Goal: Task Accomplishment & Management: Use online tool/utility

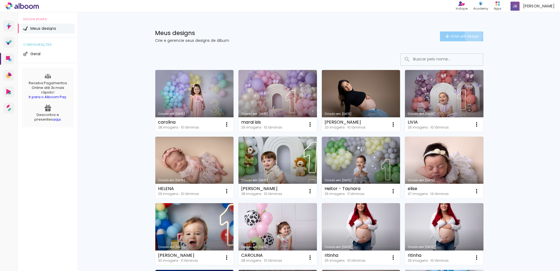
click at [470, 35] on span "Criar um design" at bounding box center [465, 36] width 28 height 4
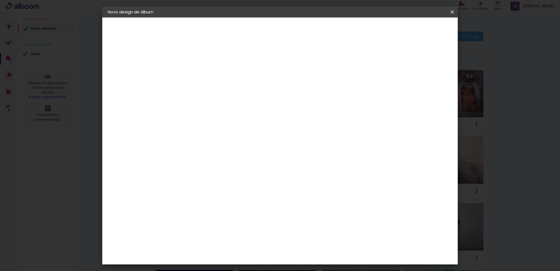
click at [197, 75] on input at bounding box center [197, 73] width 0 height 8
type input "TOMAS"
type paper-input "TOMAS"
click at [0, 0] on slot "Avançar" at bounding box center [0, 0] width 0 height 0
click at [208, 105] on input at bounding box center [211, 104] width 55 height 7
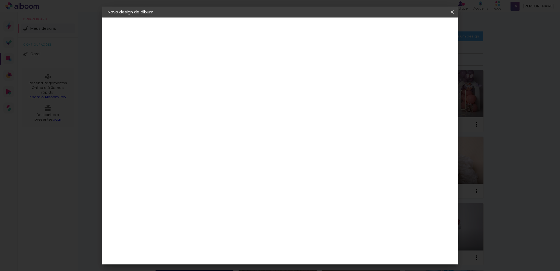
type input "LU"
type paper-input "LU"
click at [215, 123] on div "[PERSON_NAME]" at bounding box center [212, 123] width 36 height 4
click at [212, 122] on div "[PERSON_NAME]" at bounding box center [212, 123] width 36 height 4
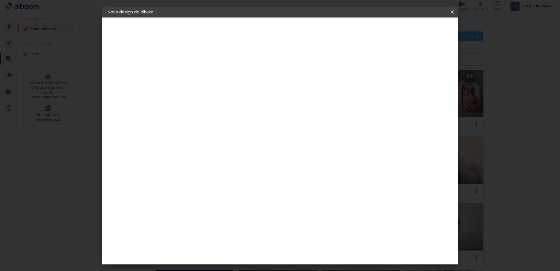
click at [212, 122] on div "[PERSON_NAME]" at bounding box center [212, 123] width 36 height 4
click at [0, 0] on slot "Avançar" at bounding box center [0, 0] width 0 height 0
click at [219, 91] on input "text" at bounding box center [207, 95] width 21 height 8
click at [294, 103] on paper-item "Slim Book" at bounding box center [315, 101] width 109 height 11
type input "Slim Book"
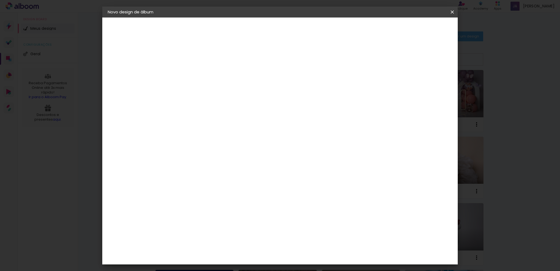
click at [234, 127] on span "20 x 50" at bounding box center [221, 132] width 25 height 11
click at [0, 0] on slot "Avançar" at bounding box center [0, 0] width 0 height 0
click at [387, 57] on div at bounding box center [384, 59] width 5 height 5
type paper-checkbox "on"
click at [418, 30] on span "Iniciar design" at bounding box center [405, 29] width 25 height 4
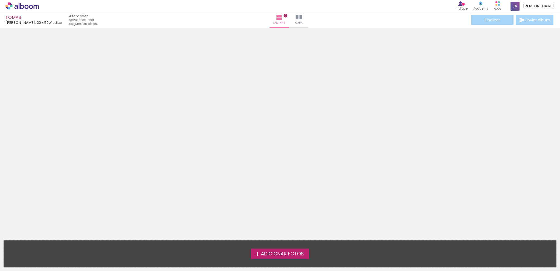
click at [297, 253] on span "Adicionar Fotos" at bounding box center [282, 254] width 43 height 5
click at [0, 0] on input "file" at bounding box center [0, 0] width 0 height 0
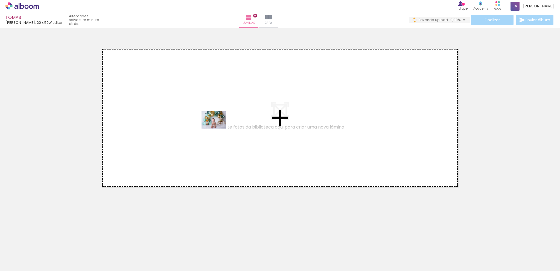
drag, startPoint x: 53, startPoint y: 255, endPoint x: 218, endPoint y: 128, distance: 208.1
click at [218, 128] on quentale-workspace at bounding box center [280, 135] width 560 height 271
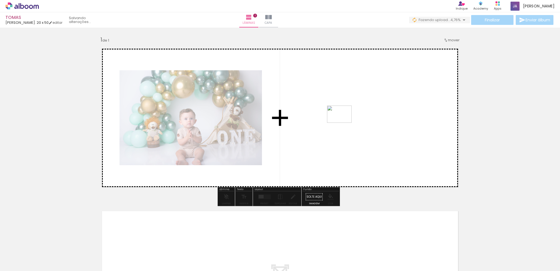
drag, startPoint x: 88, startPoint y: 255, endPoint x: 344, endPoint y: 122, distance: 288.2
click at [344, 122] on quentale-workspace at bounding box center [280, 135] width 560 height 271
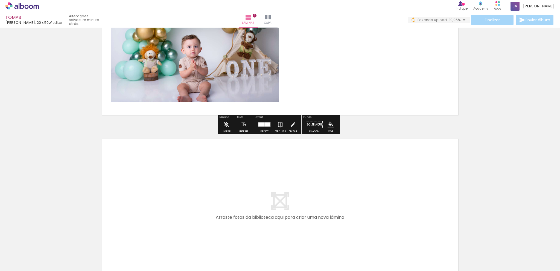
scroll to position [82, 0]
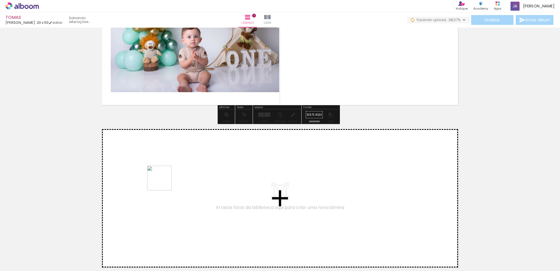
drag, startPoint x: 117, startPoint y: 256, endPoint x: 164, endPoint y: 182, distance: 87.0
click at [164, 182] on quentale-workspace at bounding box center [280, 135] width 560 height 271
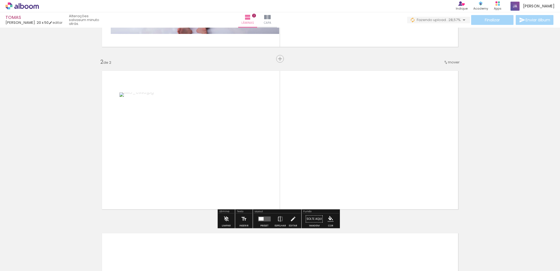
scroll to position [148, 0]
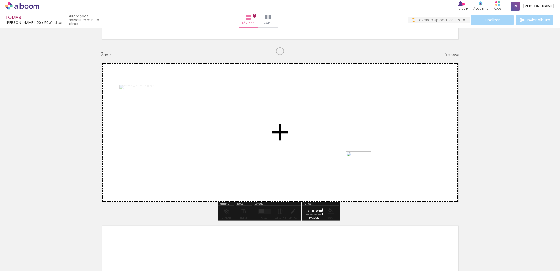
drag, startPoint x: 148, startPoint y: 253, endPoint x: 363, endPoint y: 168, distance: 231.2
click at [363, 168] on quentale-workspace at bounding box center [280, 135] width 560 height 271
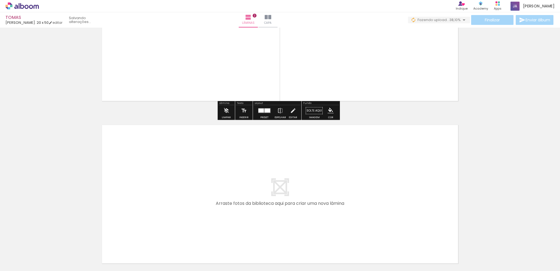
scroll to position [257, 0]
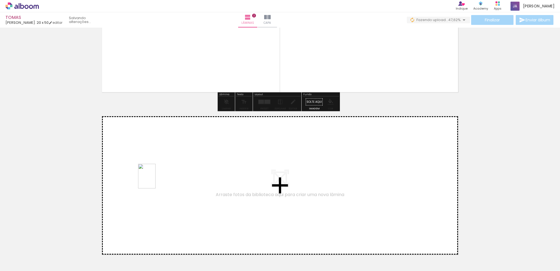
drag, startPoint x: 182, startPoint y: 255, endPoint x: 155, endPoint y: 180, distance: 79.9
click at [155, 180] on quentale-workspace at bounding box center [280, 135] width 560 height 271
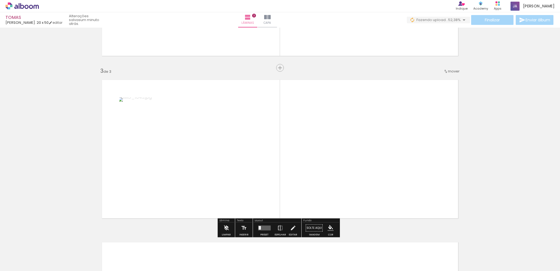
scroll to position [310, 0]
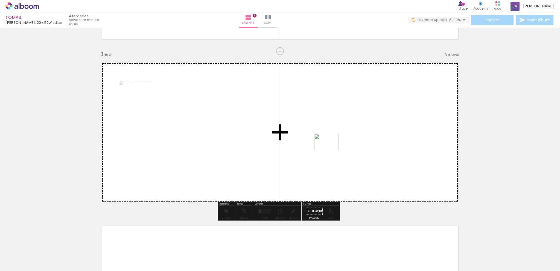
drag, startPoint x: 211, startPoint y: 252, endPoint x: 331, endPoint y: 150, distance: 157.2
click at [331, 150] on quentale-workspace at bounding box center [280, 135] width 560 height 271
drag, startPoint x: 241, startPoint y: 256, endPoint x: 246, endPoint y: 152, distance: 103.8
click at [246, 152] on quentale-workspace at bounding box center [280, 135] width 560 height 271
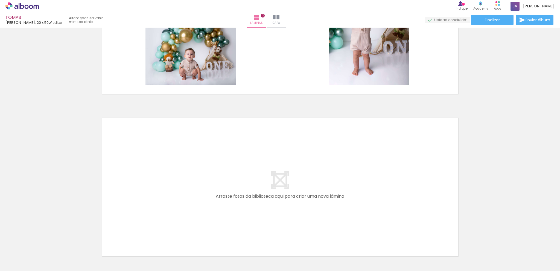
scroll to position [447, 0]
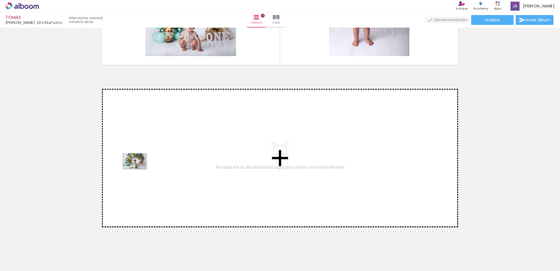
drag, startPoint x: 141, startPoint y: 257, endPoint x: 139, endPoint y: 170, distance: 86.5
click at [139, 170] on quentale-workspace at bounding box center [280, 135] width 560 height 271
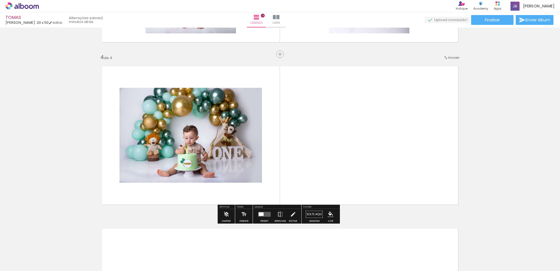
scroll to position [473, 0]
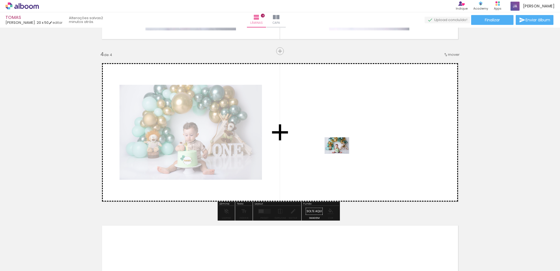
drag, startPoint x: 204, startPoint y: 255, endPoint x: 341, endPoint y: 153, distance: 169.9
click at [341, 153] on quentale-workspace at bounding box center [280, 135] width 560 height 271
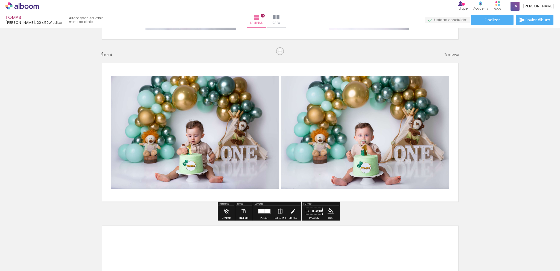
scroll to position [500, 0]
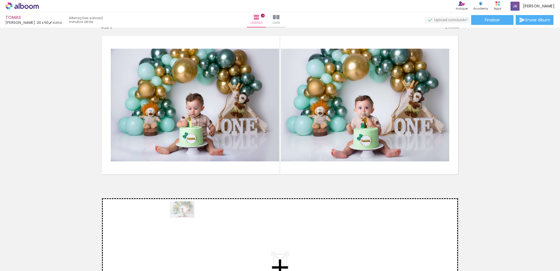
drag, startPoint x: 205, startPoint y: 254, endPoint x: 186, endPoint y: 218, distance: 40.7
click at [186, 218] on quentale-workspace at bounding box center [280, 135] width 560 height 271
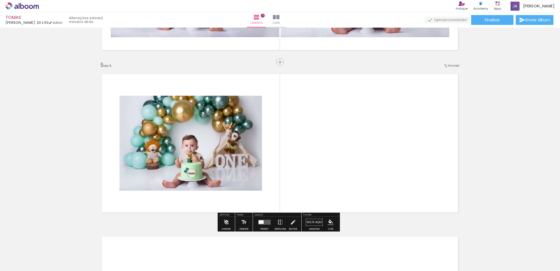
scroll to position [635, 0]
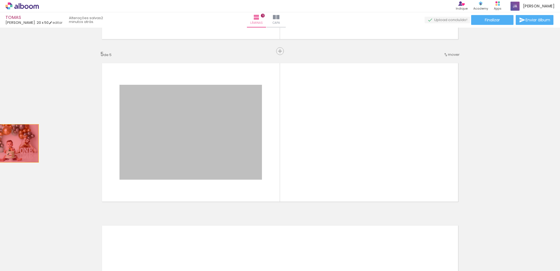
drag, startPoint x: 190, startPoint y: 155, endPoint x: 8, endPoint y: 143, distance: 182.8
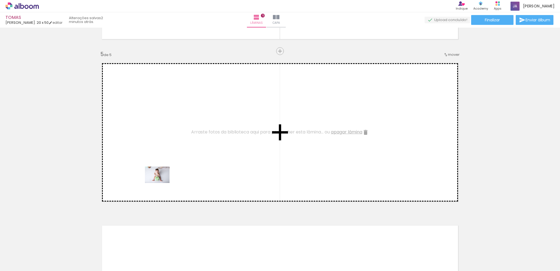
drag, startPoint x: 177, startPoint y: 254, endPoint x: 161, endPoint y: 183, distance: 73.4
click at [161, 183] on quentale-workspace at bounding box center [280, 135] width 560 height 271
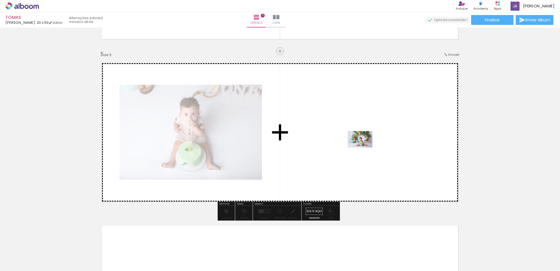
drag, startPoint x: 237, startPoint y: 252, endPoint x: 364, endPoint y: 147, distance: 164.3
click at [364, 147] on quentale-workspace at bounding box center [280, 135] width 560 height 271
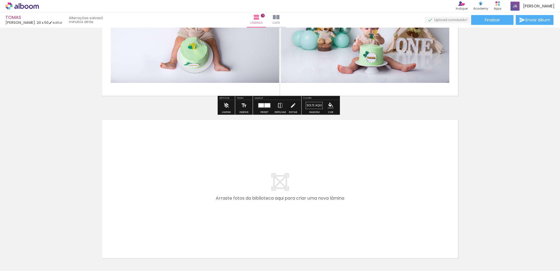
scroll to position [745, 0]
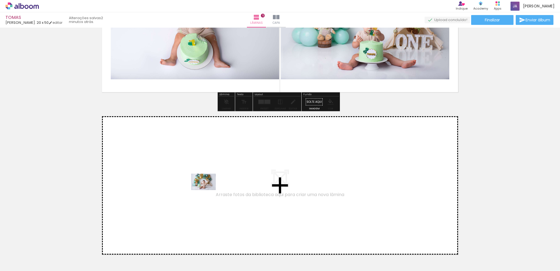
drag, startPoint x: 266, startPoint y: 255, endPoint x: 208, endPoint y: 190, distance: 87.2
click at [208, 190] on quentale-workspace at bounding box center [280, 135] width 560 height 271
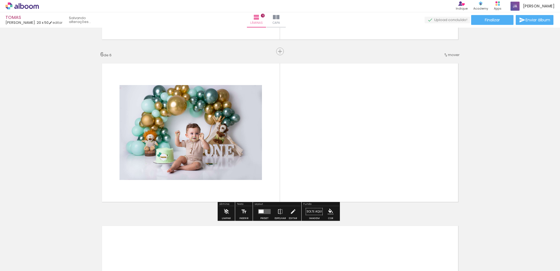
scroll to position [798, 0]
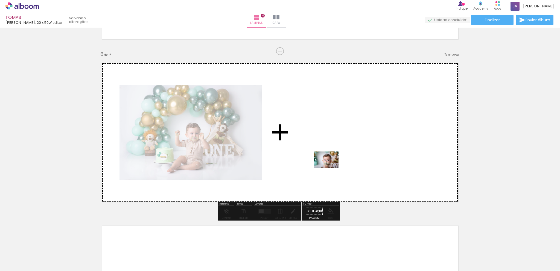
drag, startPoint x: 290, startPoint y: 256, endPoint x: 330, endPoint y: 168, distance: 97.2
click at [330, 168] on quentale-workspace at bounding box center [280, 135] width 560 height 271
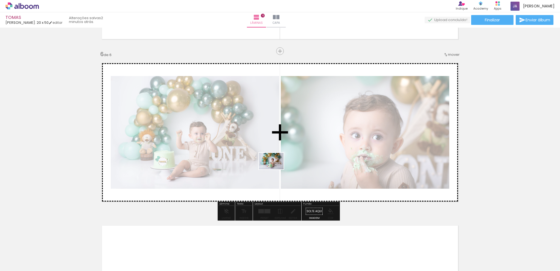
drag, startPoint x: 326, startPoint y: 255, endPoint x: 275, endPoint y: 169, distance: 100.2
click at [275, 169] on quentale-workspace at bounding box center [280, 135] width 560 height 271
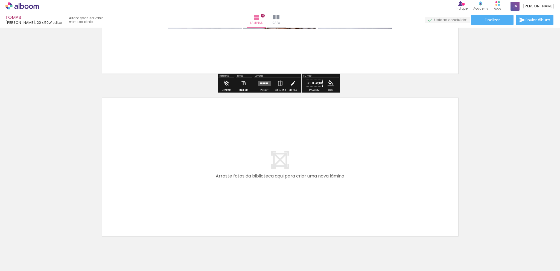
scroll to position [949, 0]
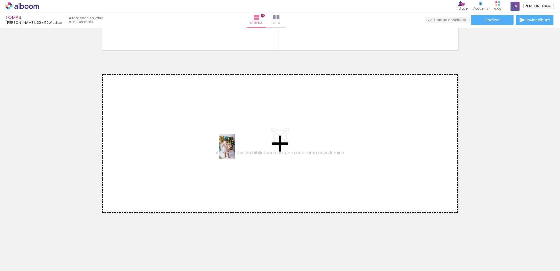
drag, startPoint x: 356, startPoint y: 256, endPoint x: 235, endPoint y: 150, distance: 160.5
click at [235, 150] on quentale-workspace at bounding box center [280, 135] width 560 height 271
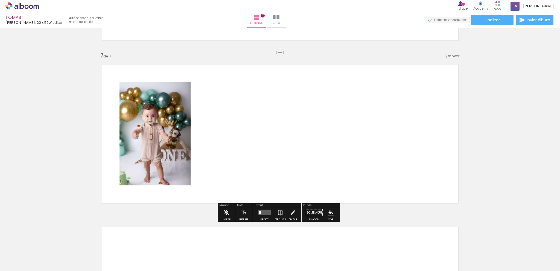
scroll to position [960, 0]
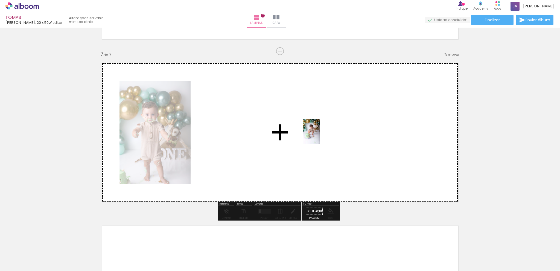
drag, startPoint x: 387, startPoint y: 255, endPoint x: 320, endPoint y: 136, distance: 136.6
click at [320, 136] on quentale-workspace at bounding box center [280, 135] width 560 height 271
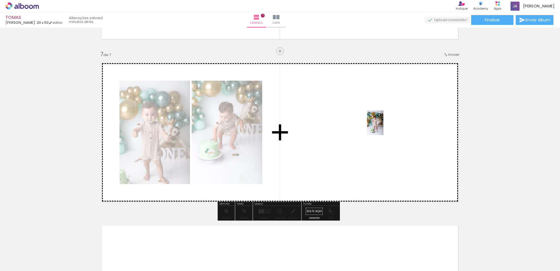
drag, startPoint x: 414, startPoint y: 249, endPoint x: 383, endPoint y: 127, distance: 126.1
click at [383, 127] on quentale-workspace at bounding box center [280, 135] width 560 height 271
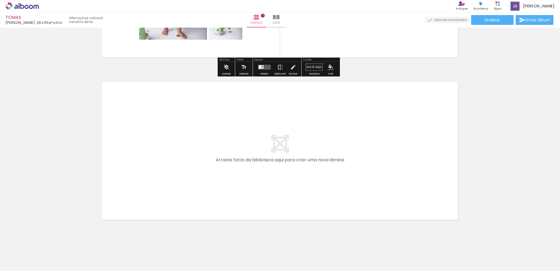
scroll to position [1112, 0]
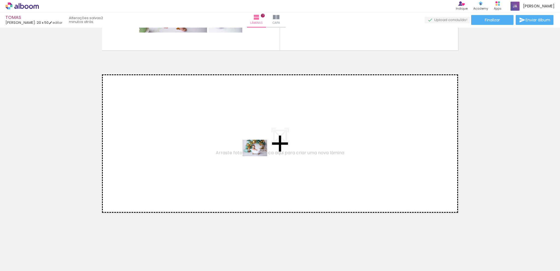
drag, startPoint x: 451, startPoint y: 254, endPoint x: 259, endPoint y: 156, distance: 215.0
click at [259, 156] on quentale-workspace at bounding box center [280, 135] width 560 height 271
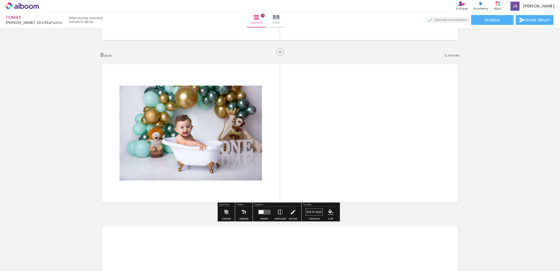
scroll to position [1123, 0]
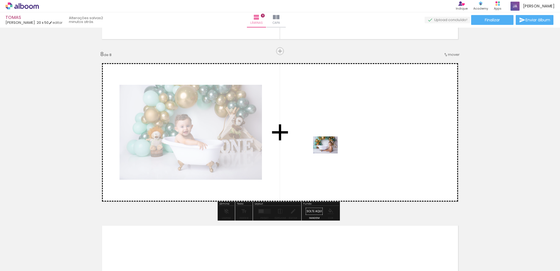
drag, startPoint x: 478, startPoint y: 254, endPoint x: 330, endPoint y: 153, distance: 179.5
click at [330, 153] on quentale-workspace at bounding box center [280, 135] width 560 height 271
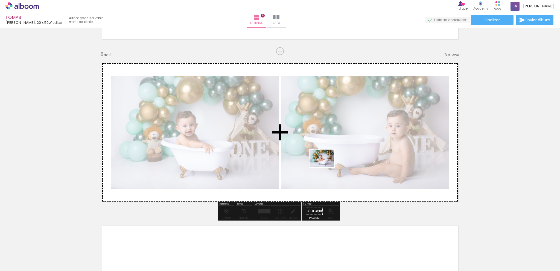
drag, startPoint x: 510, startPoint y: 258, endPoint x: 326, endPoint y: 166, distance: 206.0
click at [326, 166] on quentale-workspace at bounding box center [280, 135] width 560 height 271
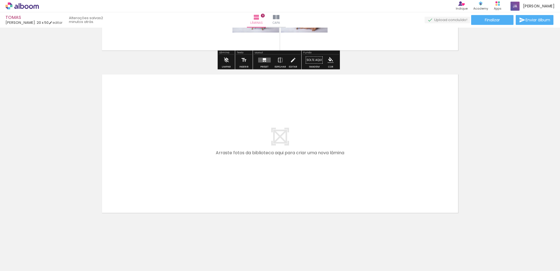
scroll to position [1192, 0]
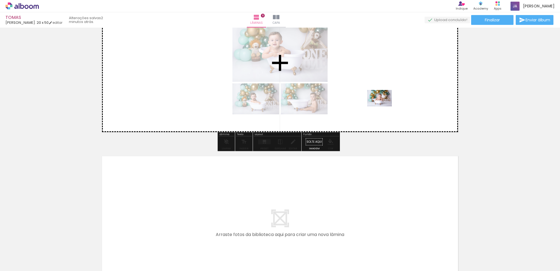
drag, startPoint x: 538, startPoint y: 255, endPoint x: 384, endPoint y: 106, distance: 214.3
click at [384, 106] on quentale-workspace at bounding box center [280, 135] width 560 height 271
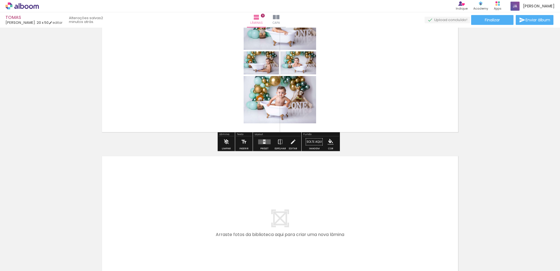
scroll to position [0, 0]
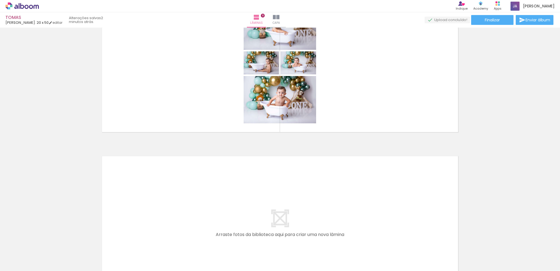
click at [11, 266] on iron-icon at bounding box center [8, 263] width 7 height 7
click at [0, 0] on input "file" at bounding box center [0, 0] width 0 height 0
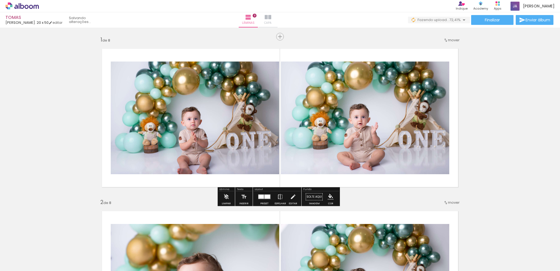
click at [272, 21] on span "Capa" at bounding box center [267, 23] width 7 height 5
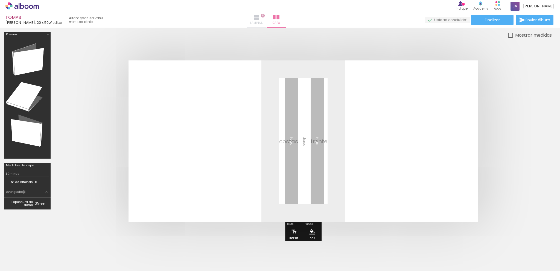
click at [260, 16] on iron-icon at bounding box center [256, 17] width 7 height 7
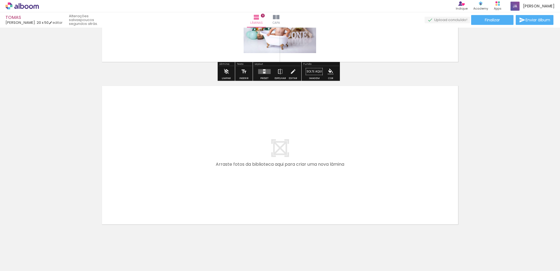
scroll to position [1264, 0]
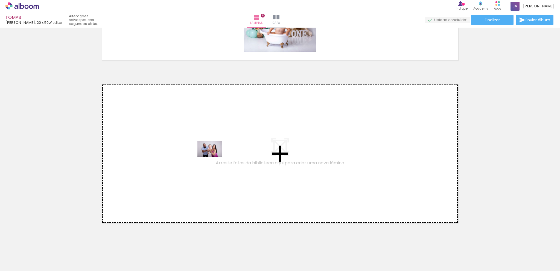
drag, startPoint x: 354, startPoint y: 254, endPoint x: 214, endPoint y: 157, distance: 170.6
click at [214, 157] on quentale-workspace at bounding box center [280, 135] width 560 height 271
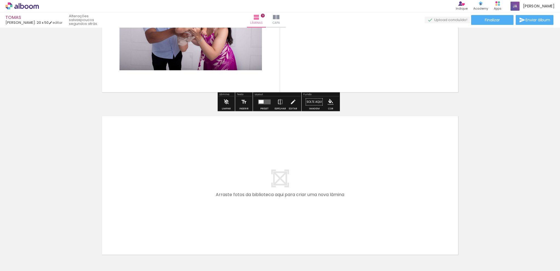
scroll to position [1285, 0]
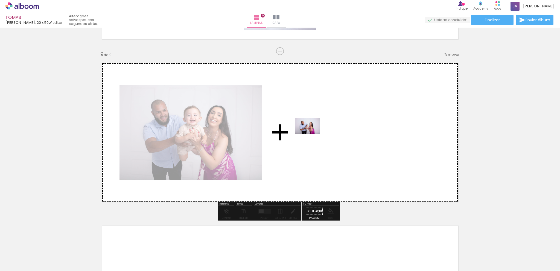
drag, startPoint x: 388, startPoint y: 254, endPoint x: 312, endPoint y: 134, distance: 141.5
click at [312, 134] on quentale-workspace at bounding box center [280, 135] width 560 height 271
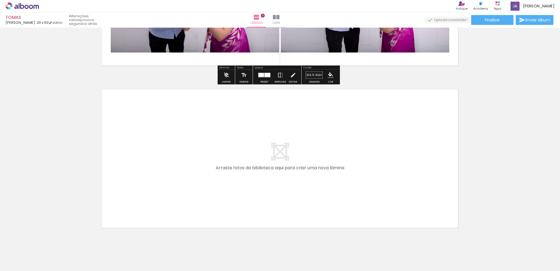
scroll to position [1422, 0]
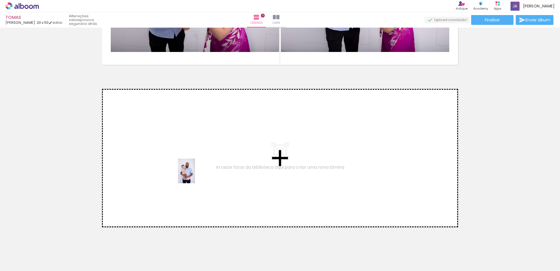
drag, startPoint x: 294, startPoint y: 237, endPoint x: 194, endPoint y: 175, distance: 117.2
click at [194, 175] on quentale-workspace at bounding box center [280, 135] width 560 height 271
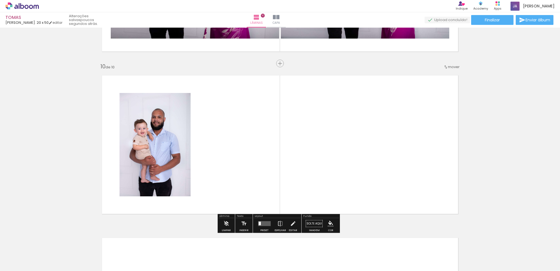
scroll to position [1393, 0]
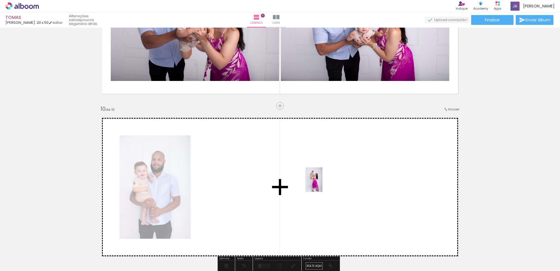
drag, startPoint x: 421, startPoint y: 248, endPoint x: 366, endPoint y: 188, distance: 81.7
click at [322, 184] on quentale-workspace at bounding box center [280, 135] width 560 height 271
